Goal: Find specific page/section: Find specific page/section

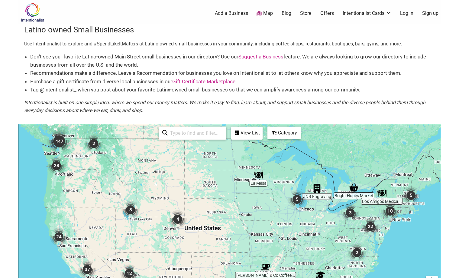
click at [304, 13] on link "Store" at bounding box center [305, 13] width 11 height 7
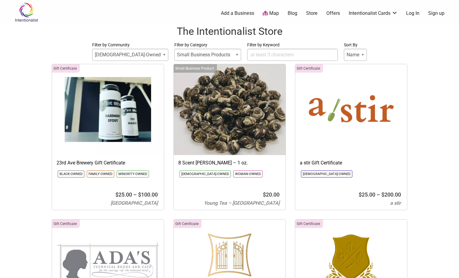
select select
